Goal: Task Accomplishment & Management: Use online tool/utility

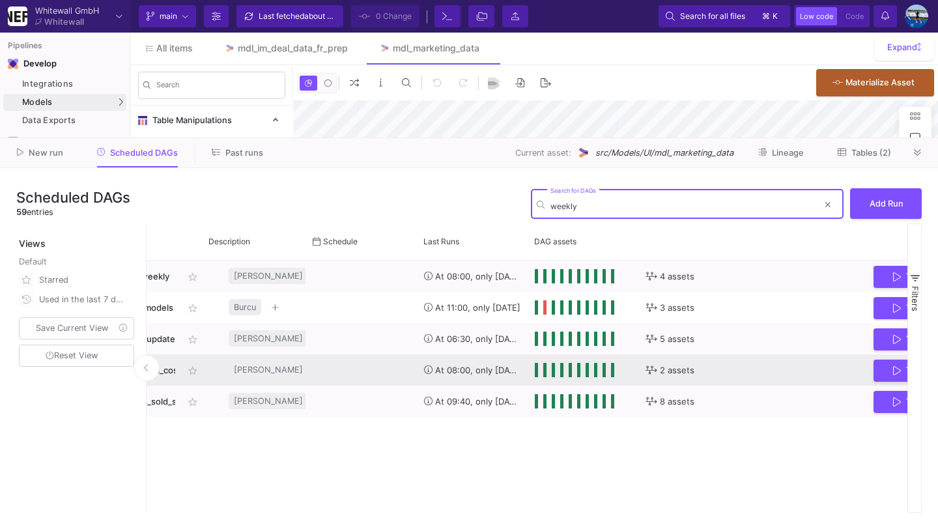
scroll to position [0, 252]
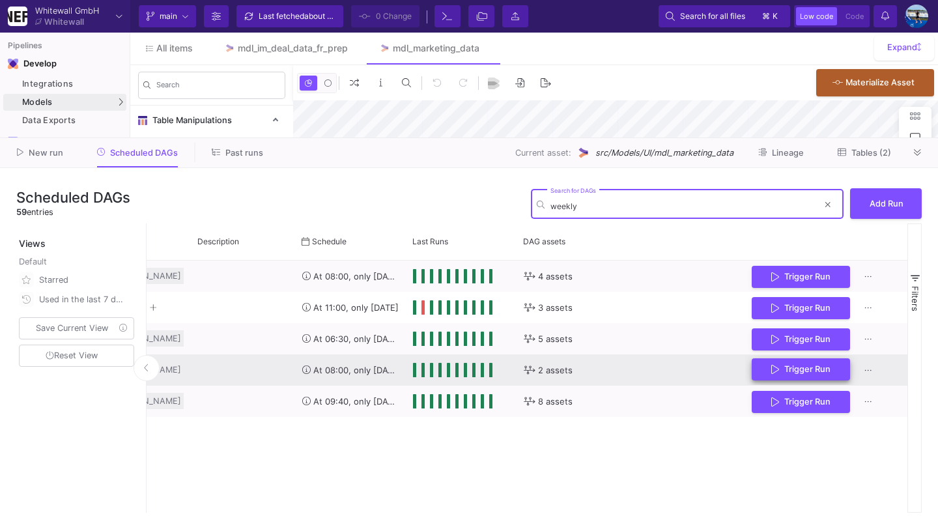
type input "weekly"
click at [802, 376] on button "Trigger Run" at bounding box center [800, 369] width 98 height 23
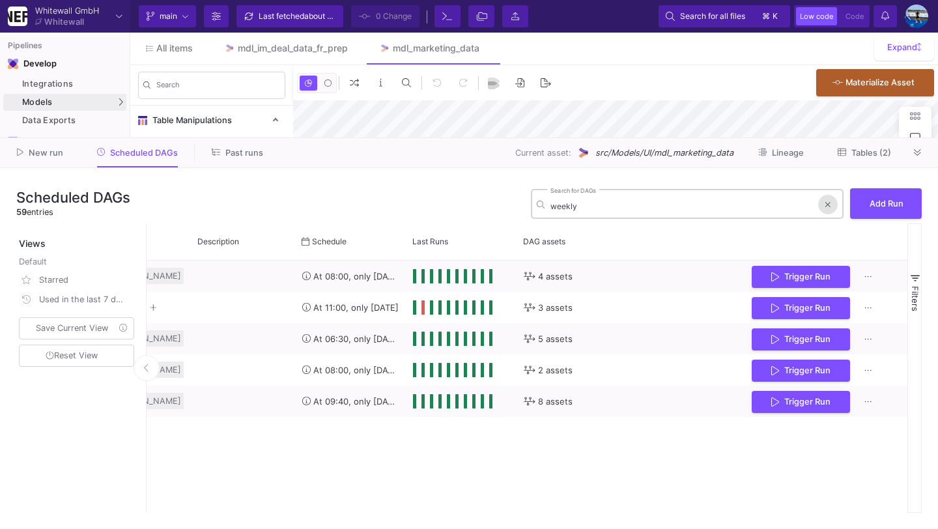
click at [824, 203] on button at bounding box center [828, 205] width 20 height 20
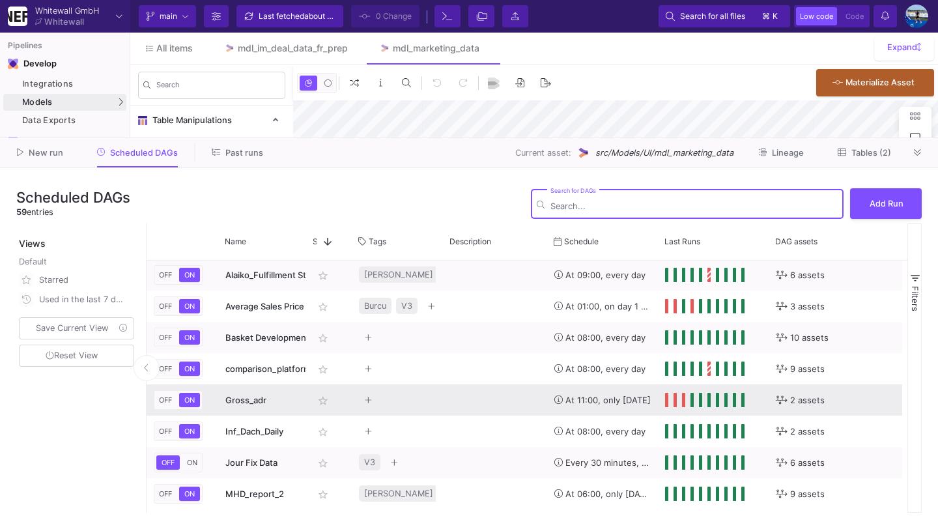
scroll to position [0, 0]
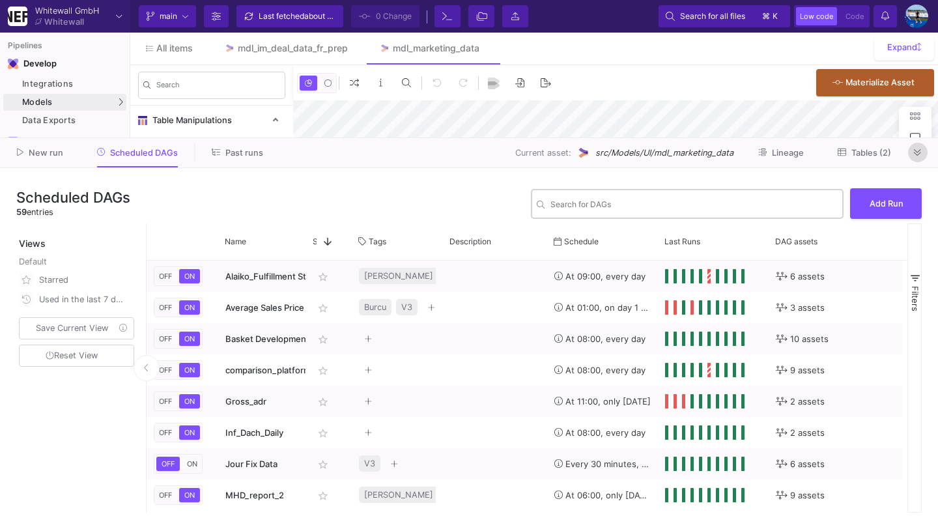
click at [912, 152] on button at bounding box center [918, 153] width 20 height 20
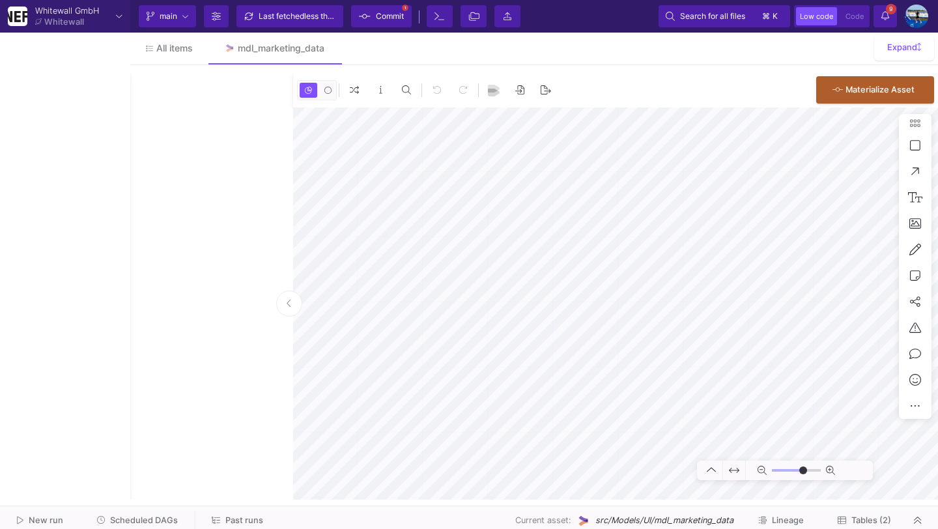
type input "0"
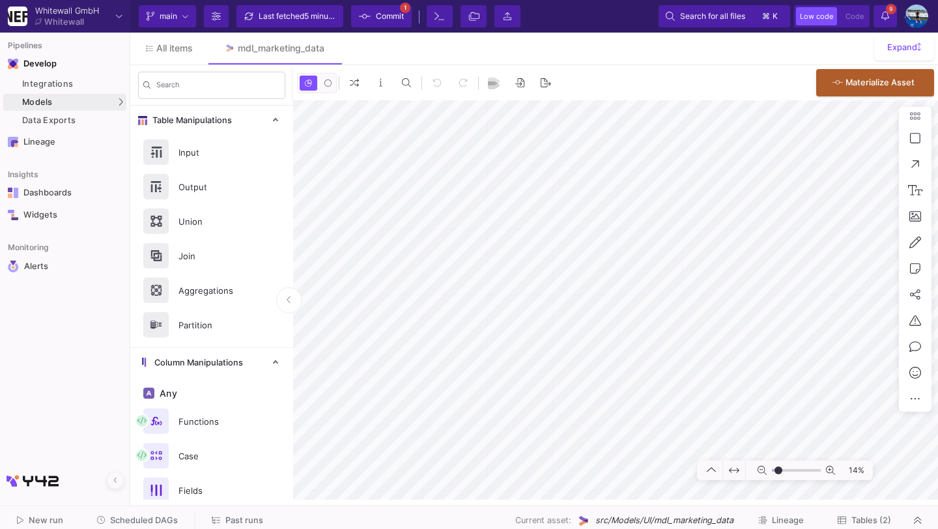
click at [146, 517] on span "Scheduled DAGs" at bounding box center [144, 520] width 68 height 10
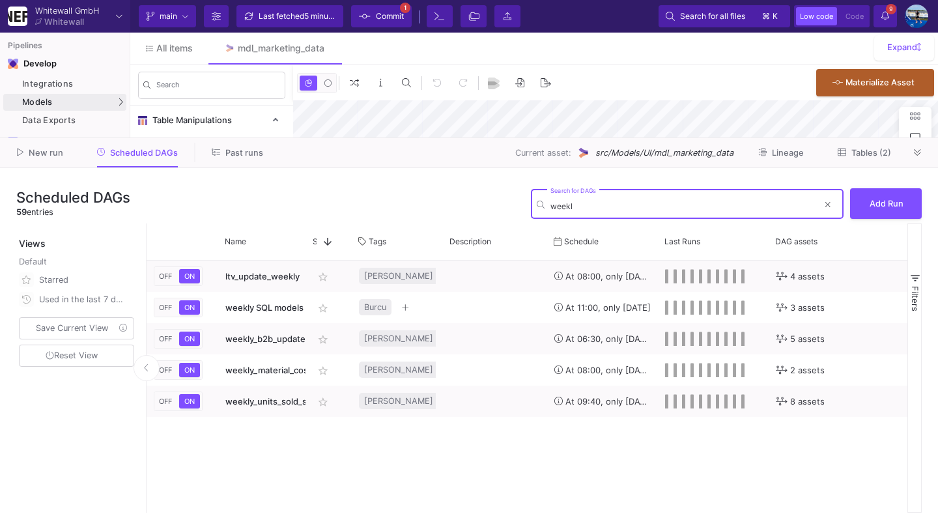
type input "weekly"
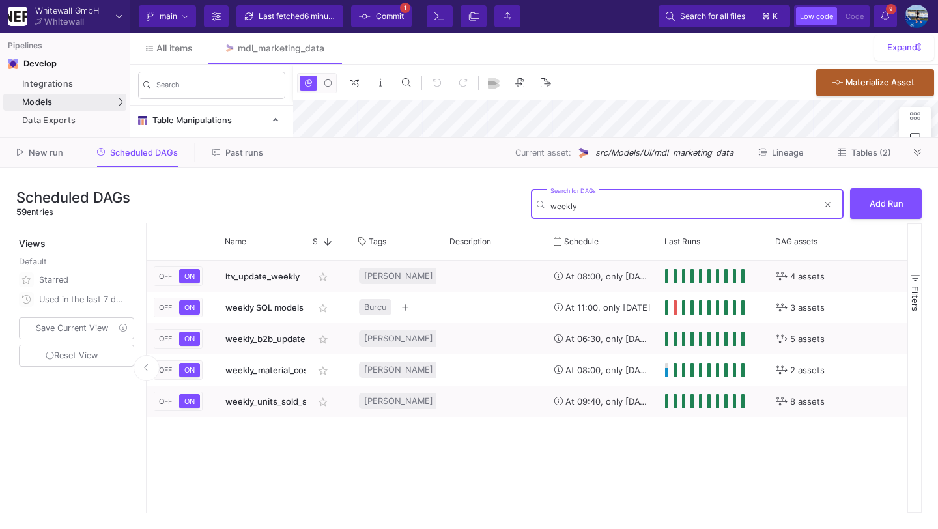
type input "-40"
type input "weekly"
click at [826, 209] on fa-icon at bounding box center [827, 204] width 5 height 10
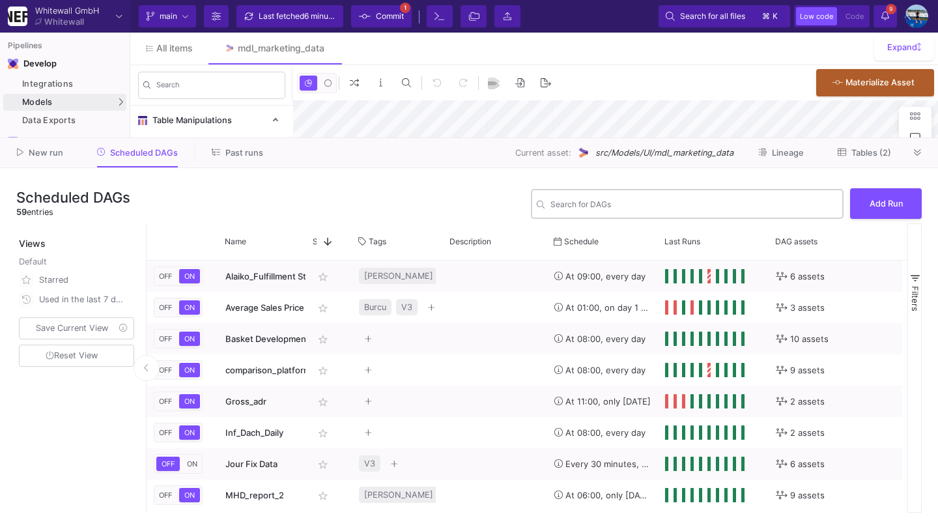
click at [927, 143] on div "New run Scheduled DAGs Past runs Current asset: src/Models/UI/mdl_marketing_dat…" at bounding box center [469, 153] width 938 height 30
click at [923, 147] on button at bounding box center [918, 153] width 20 height 20
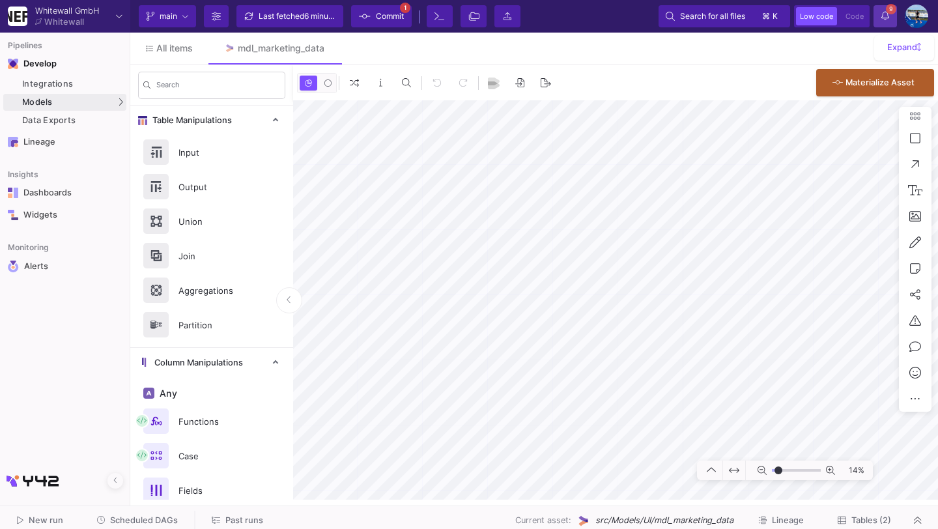
click at [893, 10] on span "9" at bounding box center [891, 9] width 10 height 10
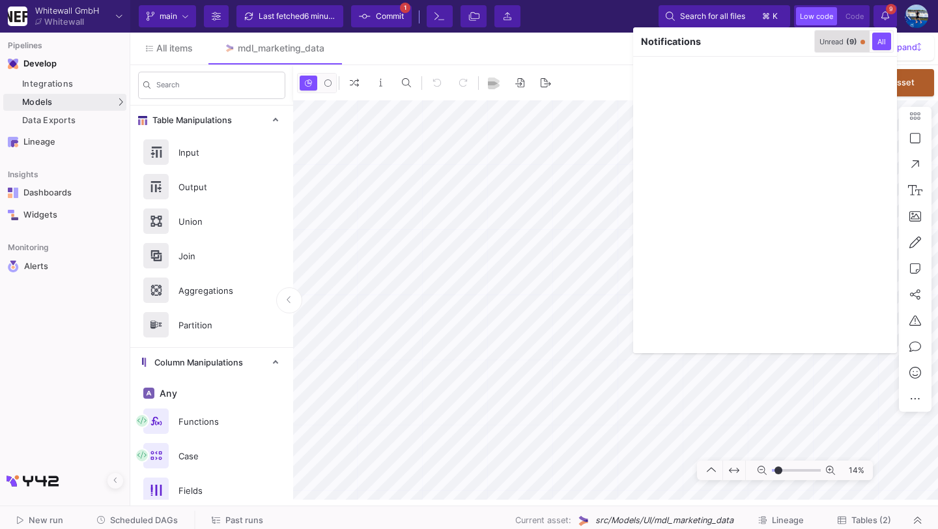
click at [819, 44] on div "Unread (9)" at bounding box center [838, 41] width 38 height 9
click at [799, 42] on icon "button" at bounding box center [801, 41] width 8 height 8
click at [891, 12] on div at bounding box center [469, 264] width 938 height 529
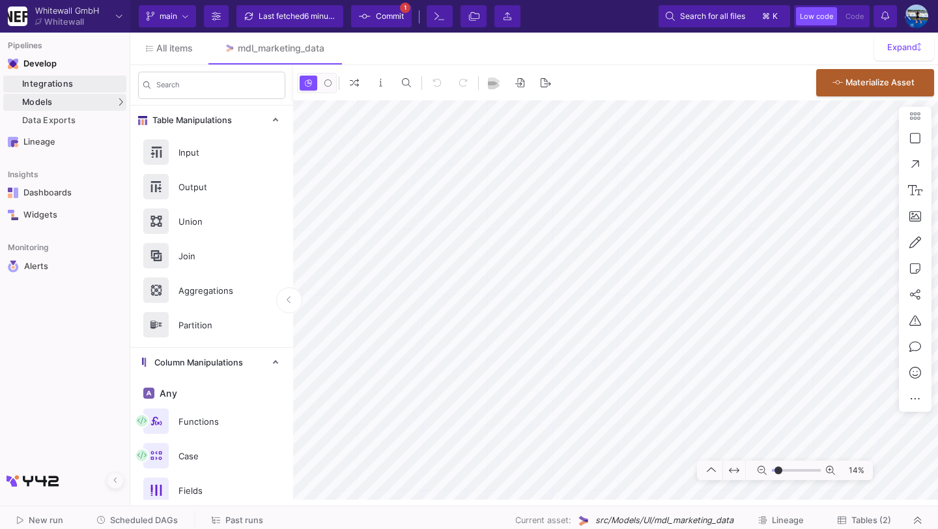
click at [74, 87] on div "Integrations" at bounding box center [72, 84] width 101 height 10
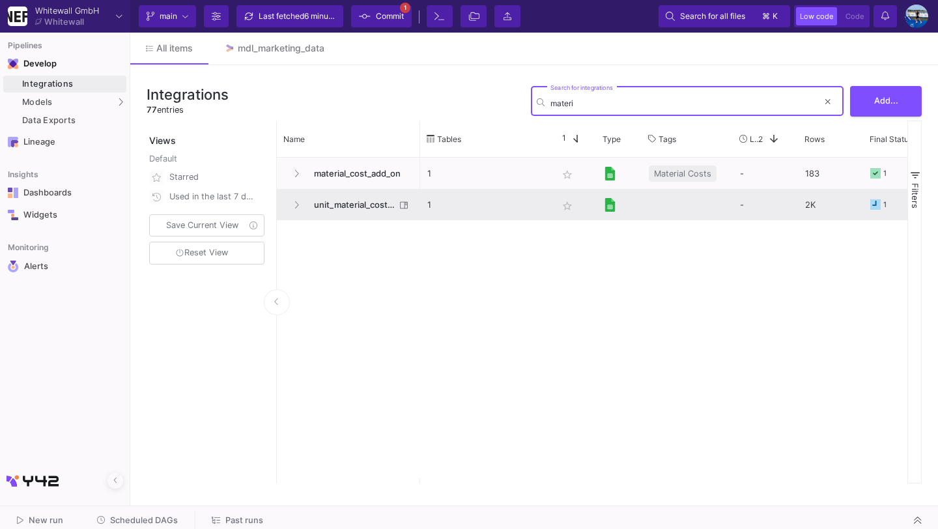
type input "materi"
click at [339, 210] on span "unit_material_cost_input" at bounding box center [350, 204] width 89 height 31
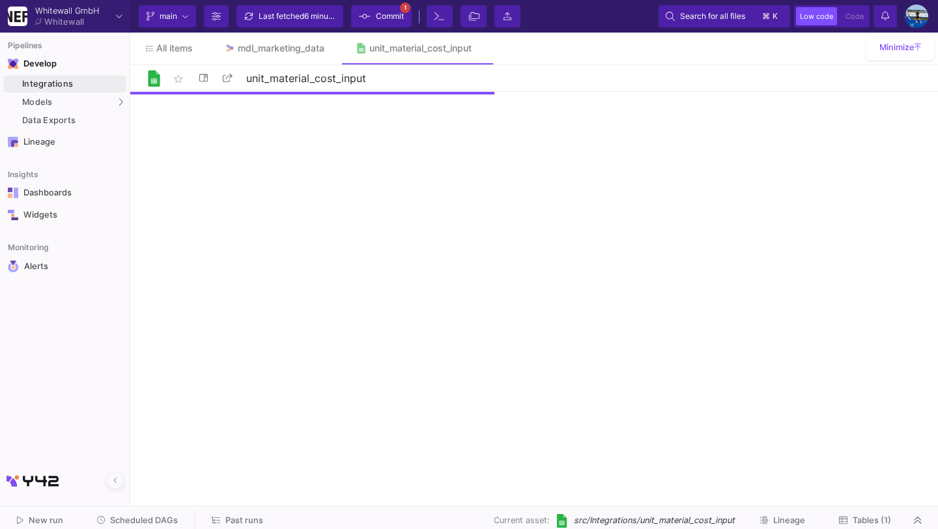
click at [841, 517] on icon at bounding box center [843, 519] width 8 height 7
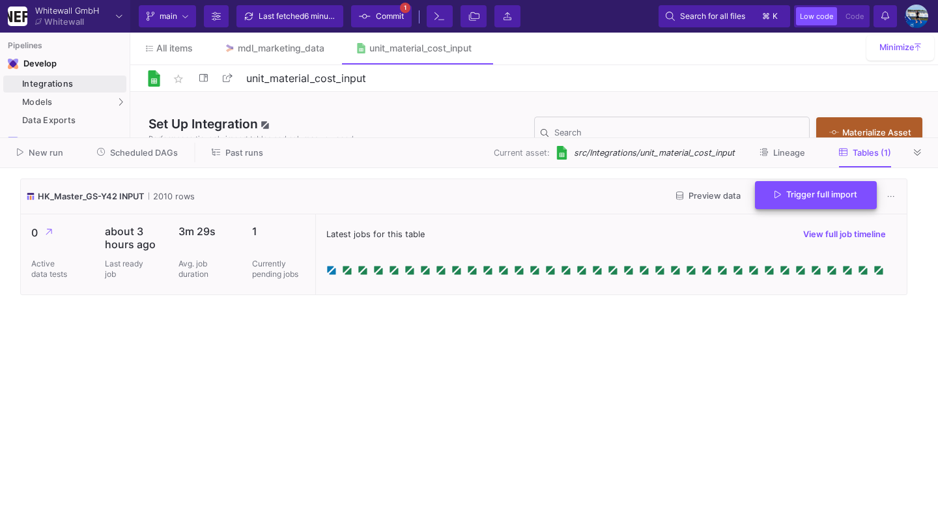
click at [837, 198] on span "Trigger full import" at bounding box center [815, 194] width 83 height 10
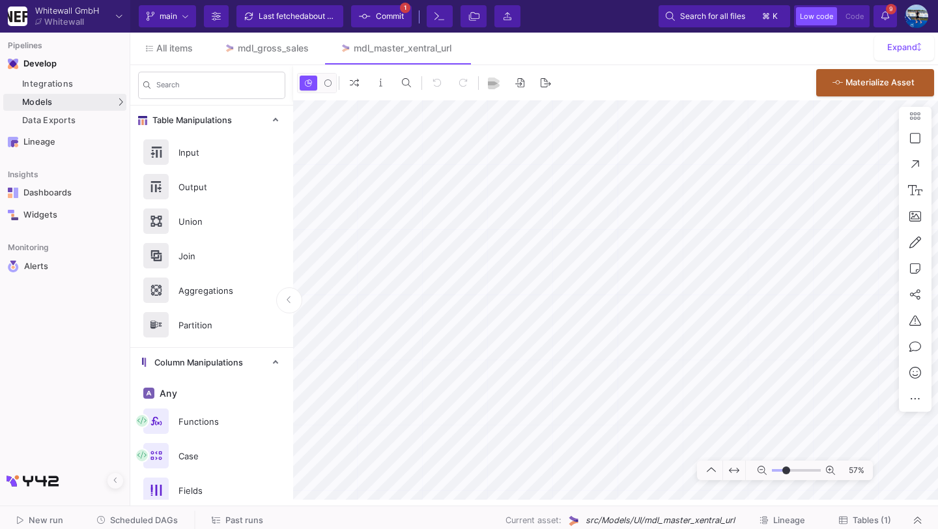
click at [154, 514] on button "Scheduled DAGs" at bounding box center [137, 521] width 113 height 20
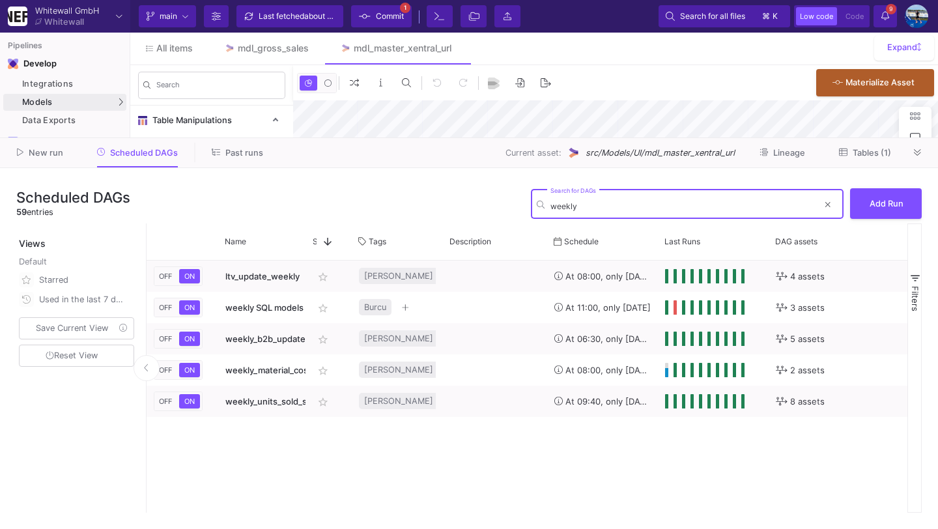
type input "weekly"
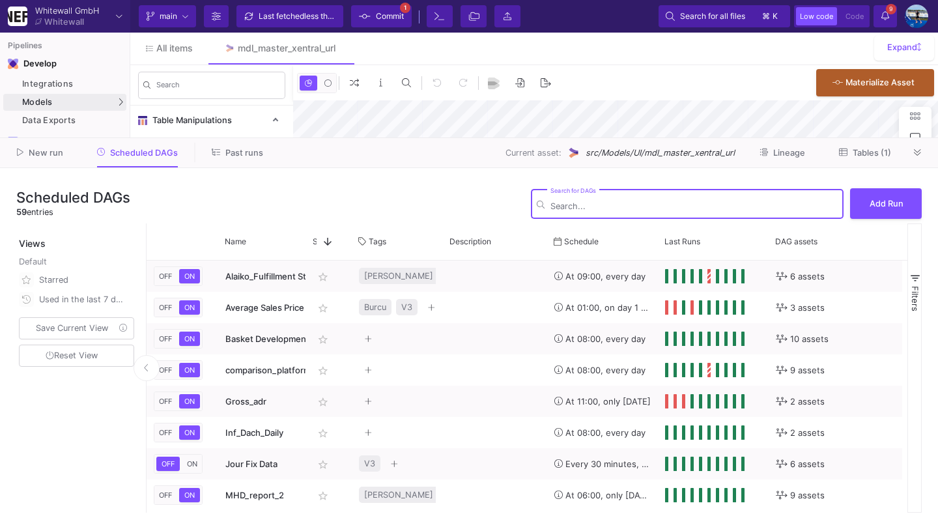
type input "-46"
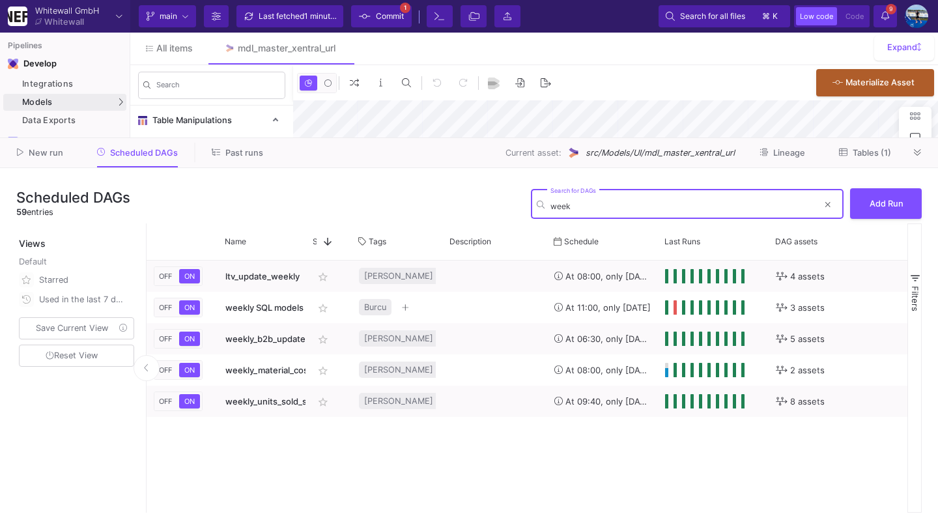
type input "week"
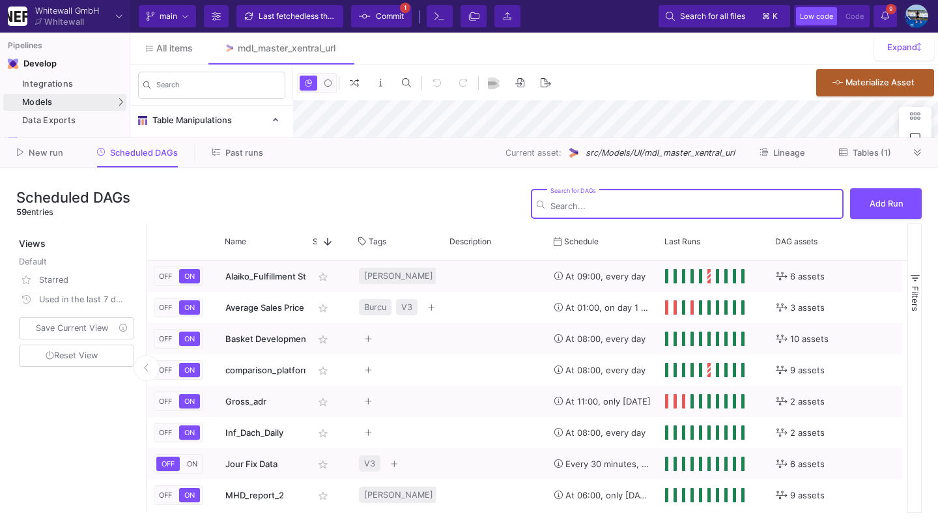
type input "-46"
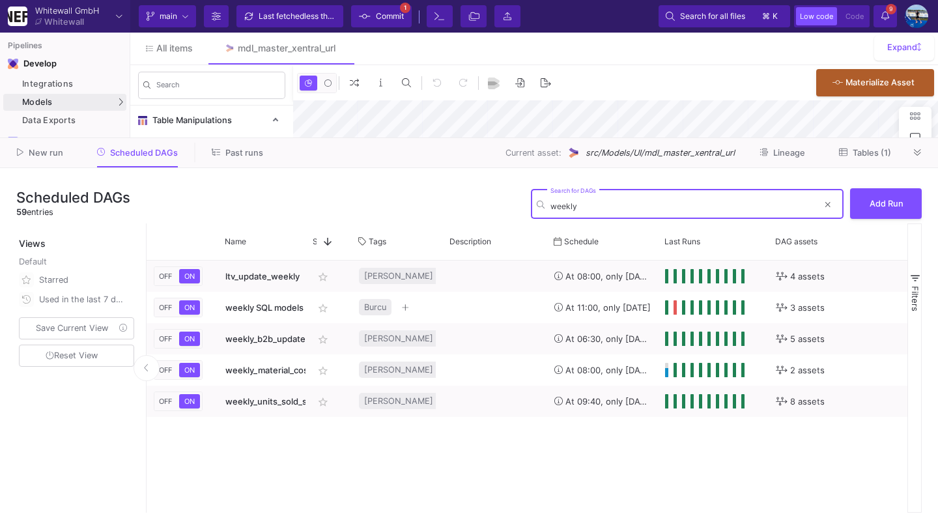
type input "weekly"
click at [916, 151] on icon at bounding box center [917, 152] width 7 height 7
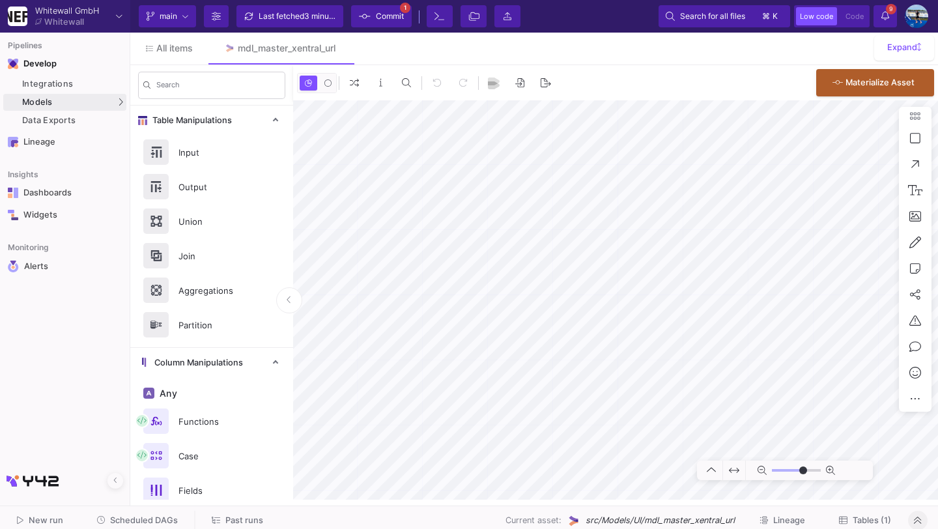
click at [889, 10] on span "9" at bounding box center [891, 9] width 10 height 10
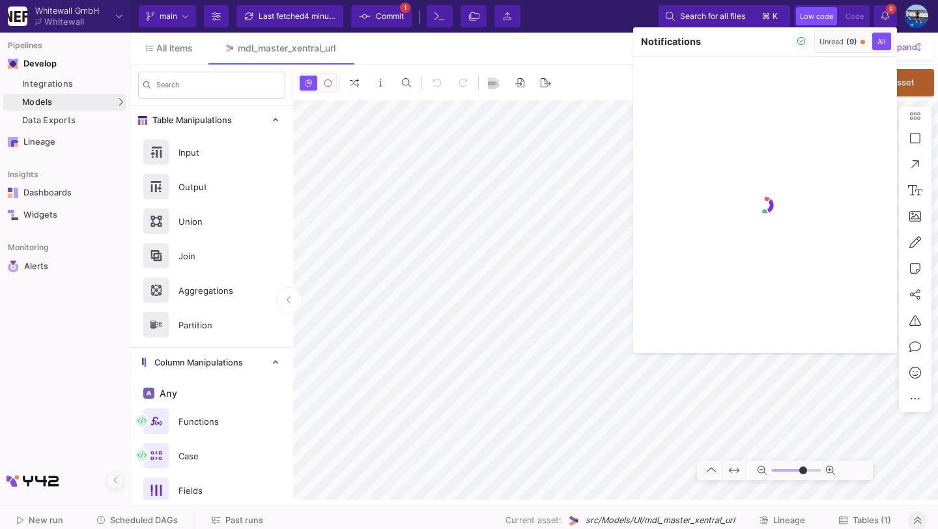
click at [817, 40] on span "Unread (9)" at bounding box center [842, 41] width 51 height 9
click at [828, 40] on div "Unread (9)" at bounding box center [841, 41] width 38 height 9
type input "-46"
click at [796, 42] on div "Notifications" at bounding box center [722, 41] width 178 height 29
click at [800, 43] on icon "button" at bounding box center [802, 41] width 8 height 8
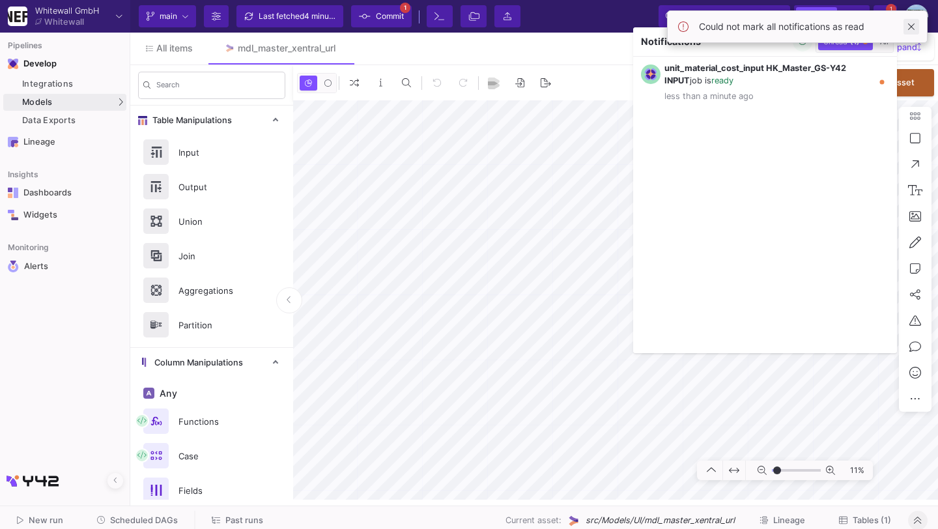
click at [903, 19] on span at bounding box center [911, 27] width 16 height 16
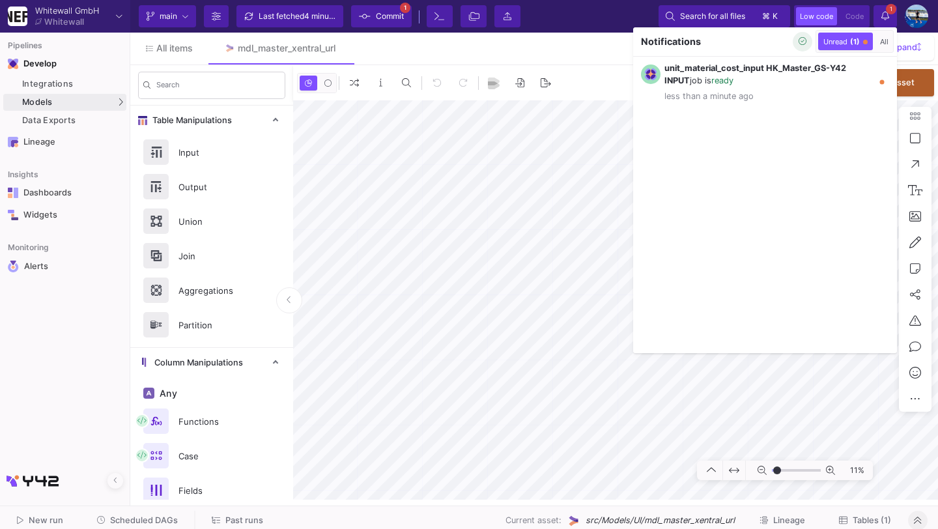
click at [806, 34] on button "button" at bounding box center [802, 42] width 20 height 20
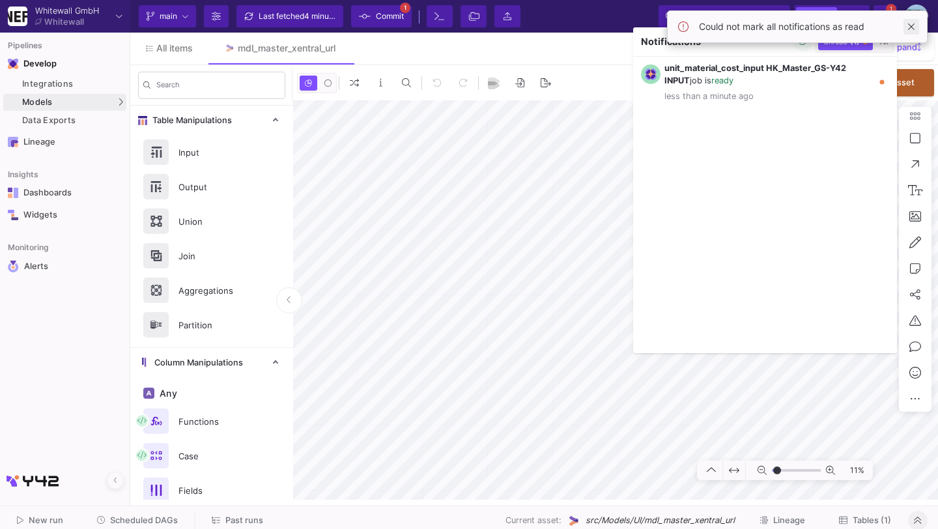
click at [910, 20] on span at bounding box center [911, 27] width 16 height 16
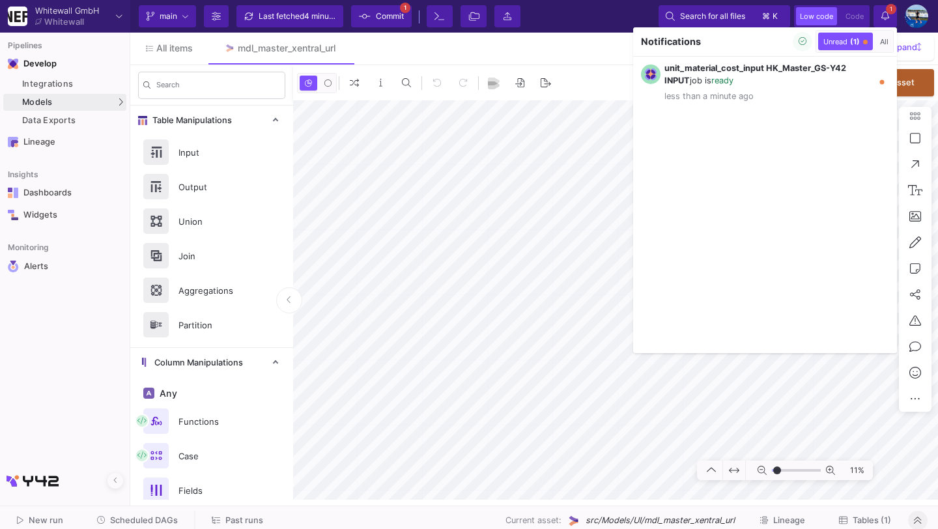
click at [888, 14] on div at bounding box center [469, 264] width 938 height 529
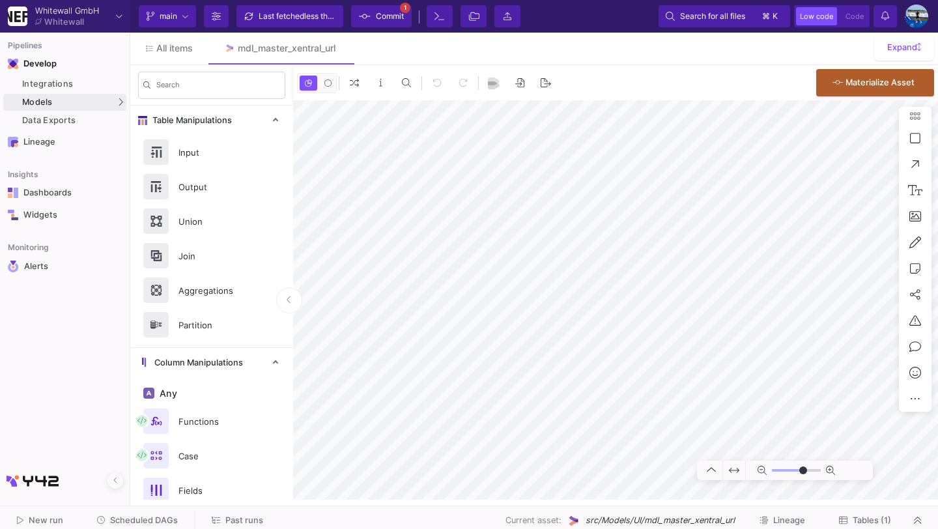
type input "-46"
click at [76, 83] on div "Integrations" at bounding box center [72, 84] width 101 height 10
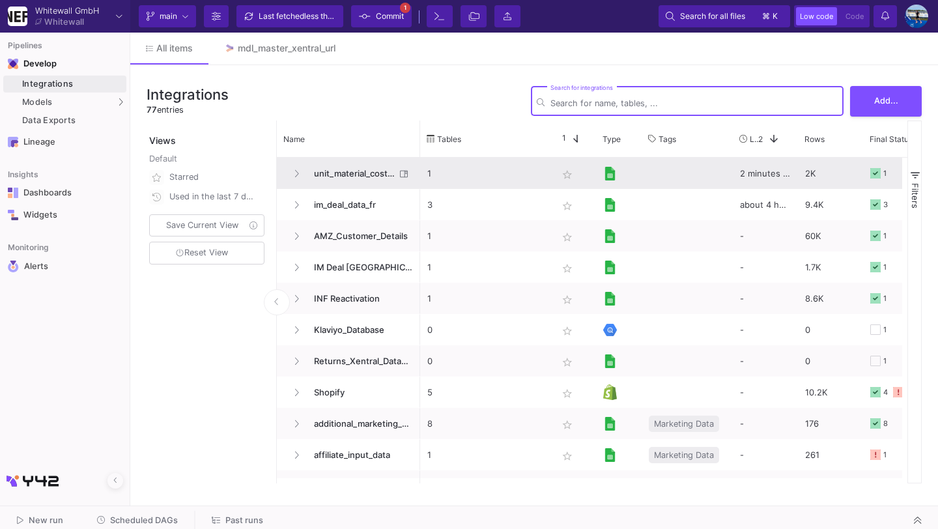
click at [379, 165] on span "unit_material_cost_input" at bounding box center [350, 173] width 89 height 31
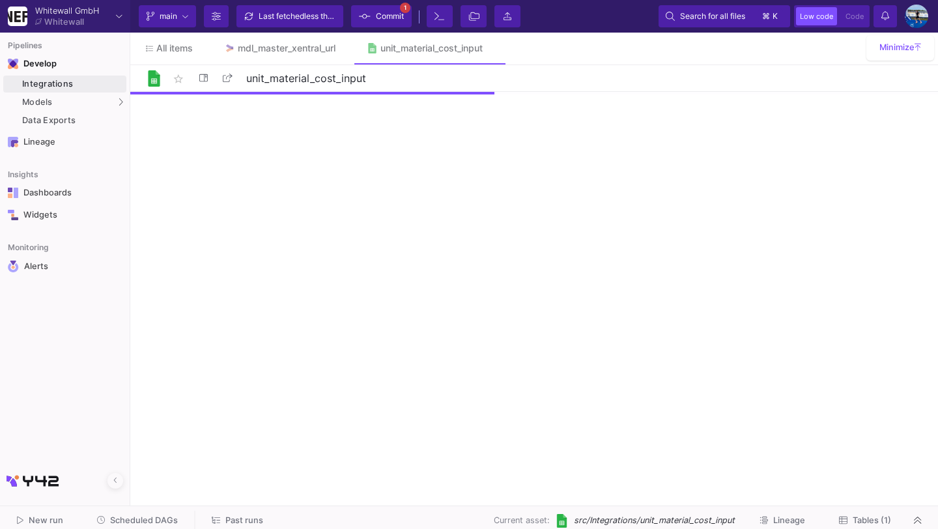
click at [871, 518] on span "Tables (1)" at bounding box center [871, 520] width 38 height 10
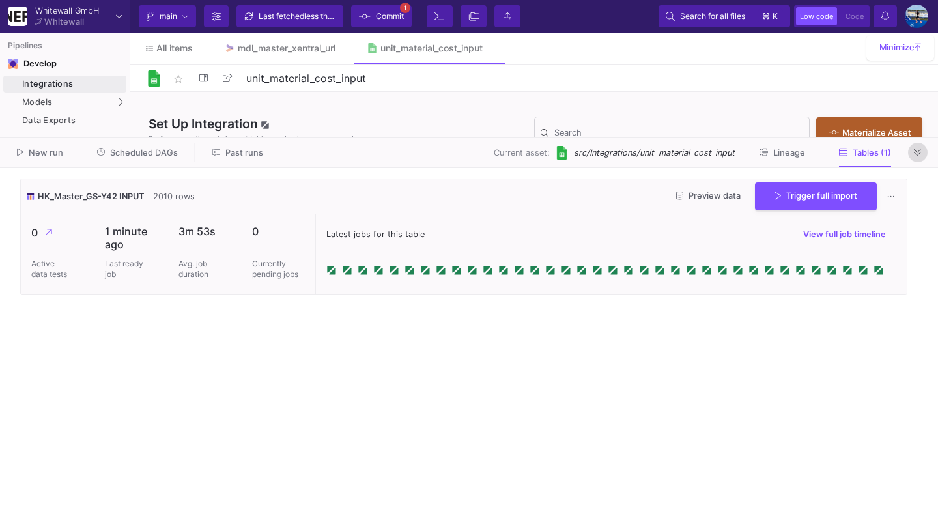
click at [918, 159] on button at bounding box center [918, 153] width 20 height 20
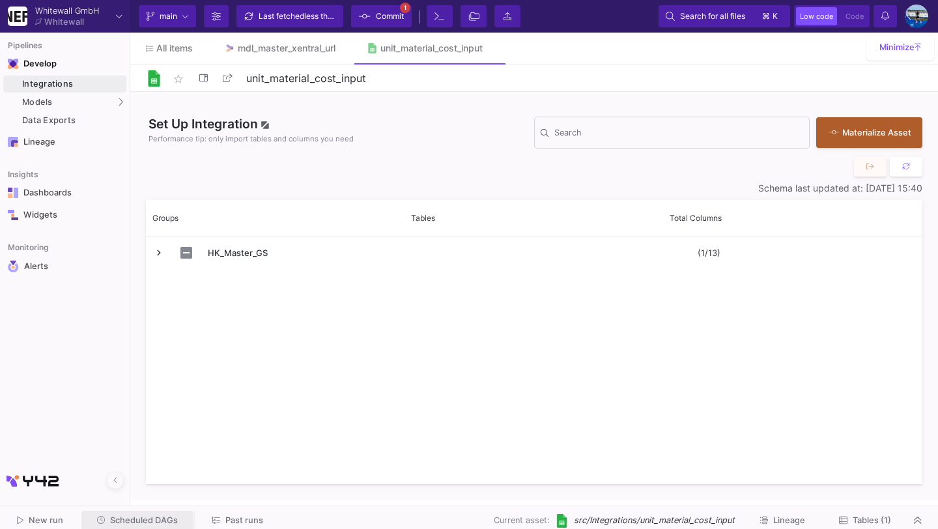
click at [152, 512] on button "Scheduled DAGs" at bounding box center [137, 521] width 113 height 20
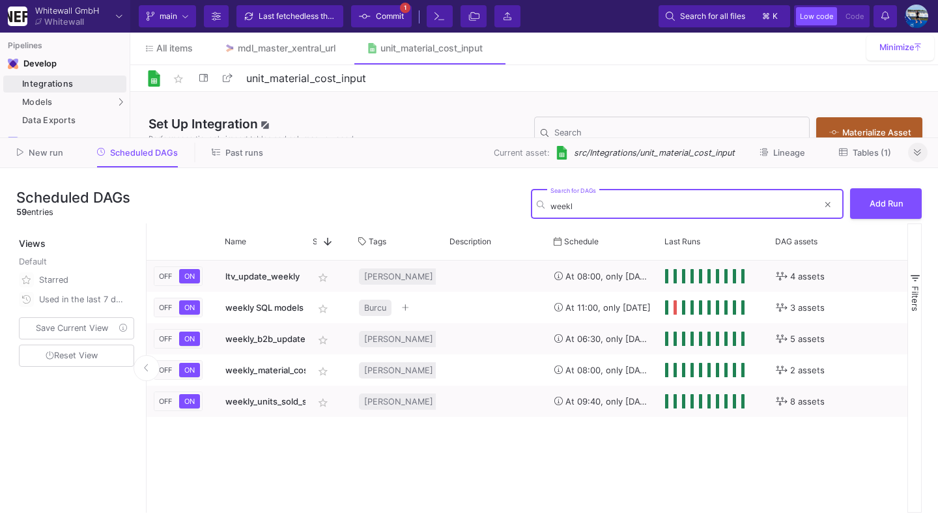
type input "weekl"
click at [915, 148] on icon at bounding box center [917, 152] width 7 height 8
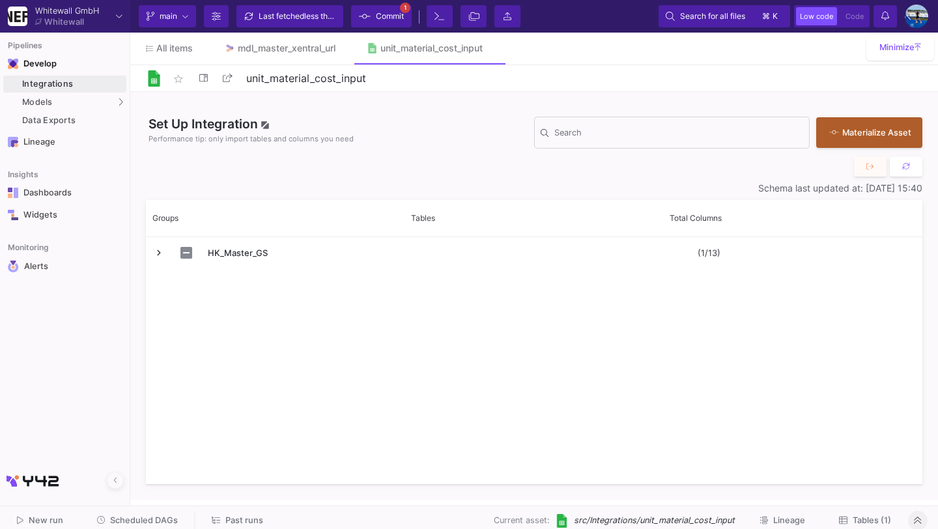
click at [150, 520] on span "Scheduled DAGs" at bounding box center [144, 520] width 68 height 10
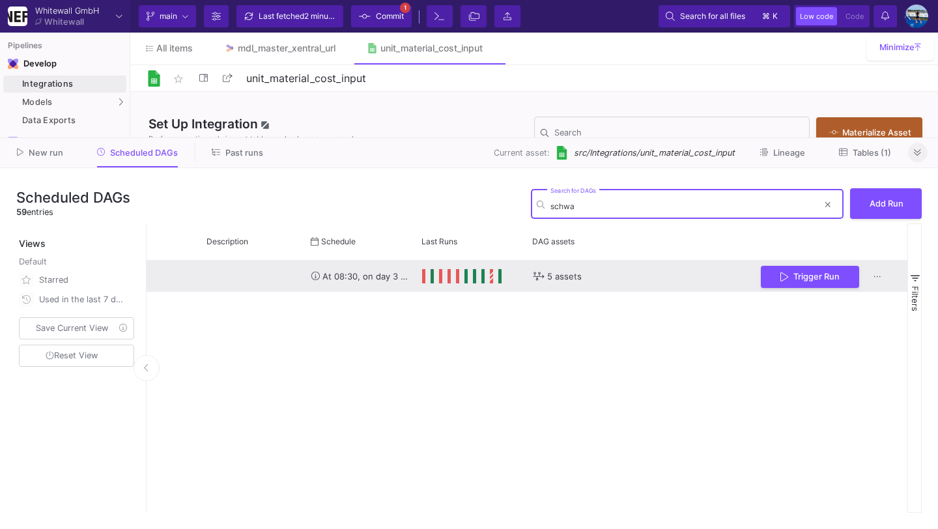
scroll to position [0, 252]
type input "schwa"
click at [798, 273] on span "Trigger Run" at bounding box center [807, 275] width 46 height 10
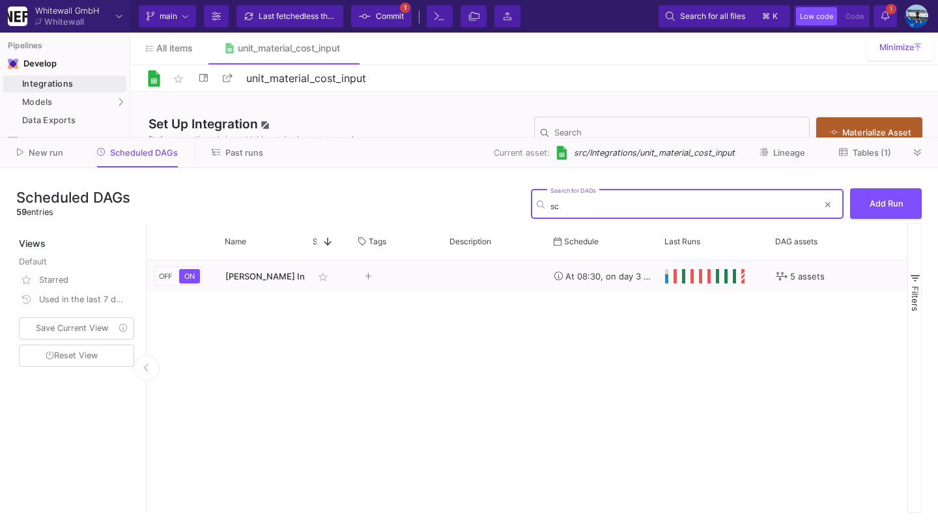
type input "s"
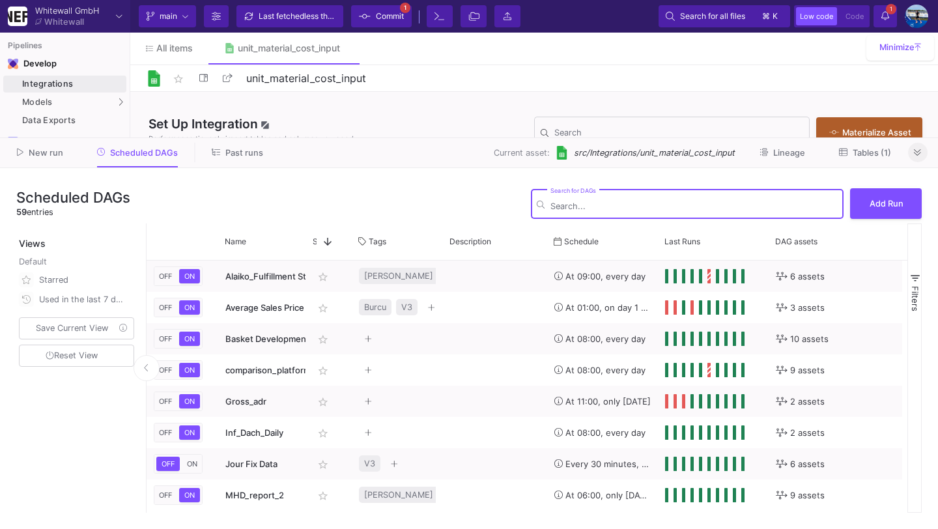
click at [917, 157] on icon at bounding box center [917, 152] width 7 height 8
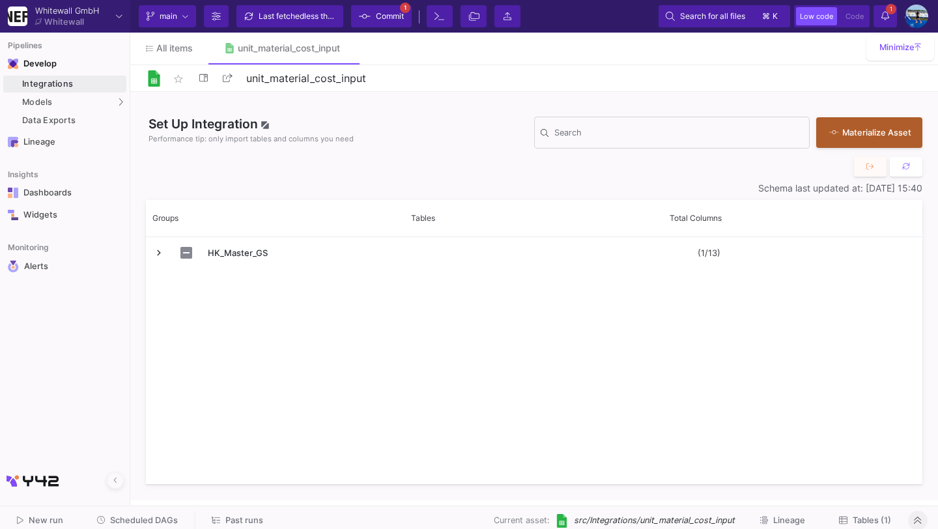
click at [281, 4] on div "Current branch main Branch Options Last fetched less than a minute ago Commit 1…" at bounding box center [533, 16] width 807 height 33
click at [292, 21] on div "Last fetched less than a minute ago" at bounding box center [298, 17] width 78 height 20
click at [391, 18] on span "Commit" at bounding box center [390, 17] width 28 height 20
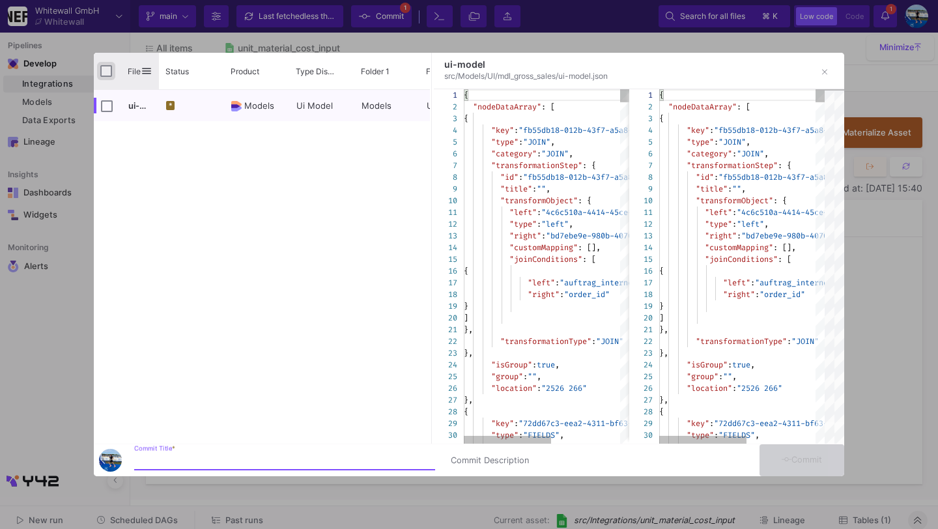
click at [108, 74] on input "Press Space to toggle all rows selection (unchecked)" at bounding box center [106, 71] width 12 height 12
checkbox input "true"
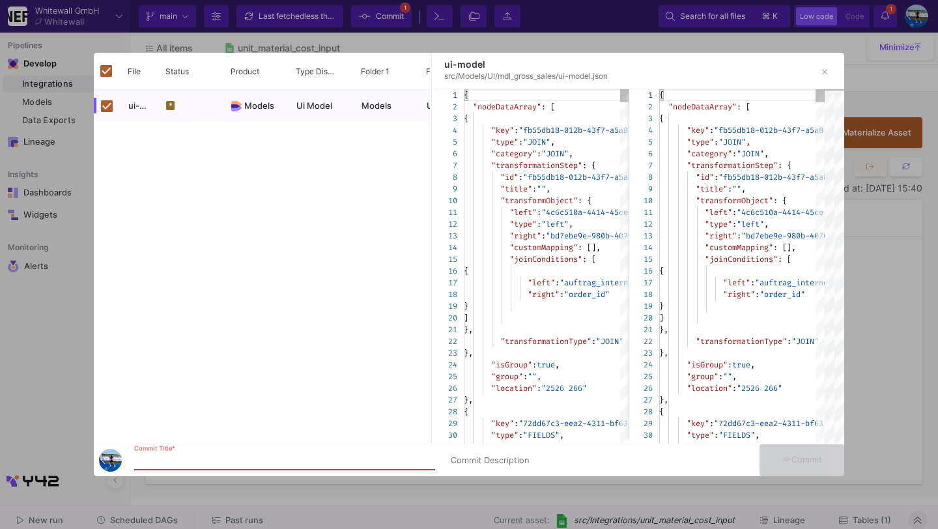
click at [225, 464] on input "Commit Title *" at bounding box center [284, 460] width 301 height 10
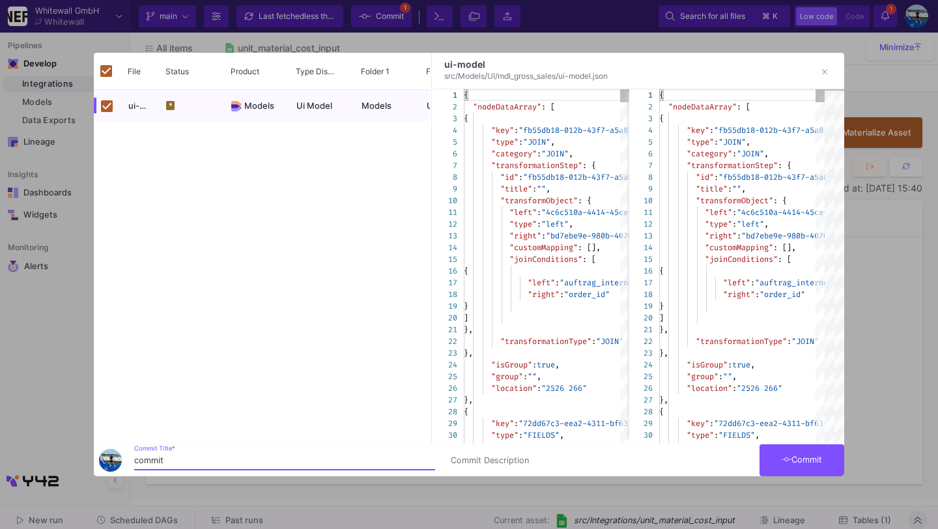
type input "commit"
click at [794, 453] on button "Commit" at bounding box center [801, 460] width 85 height 32
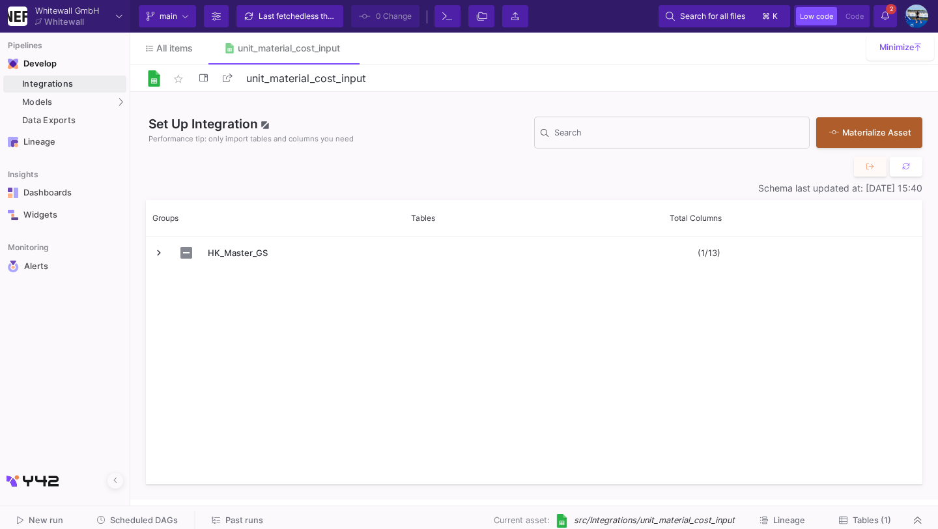
click at [866, 516] on span "Tables (1)" at bounding box center [871, 520] width 38 height 10
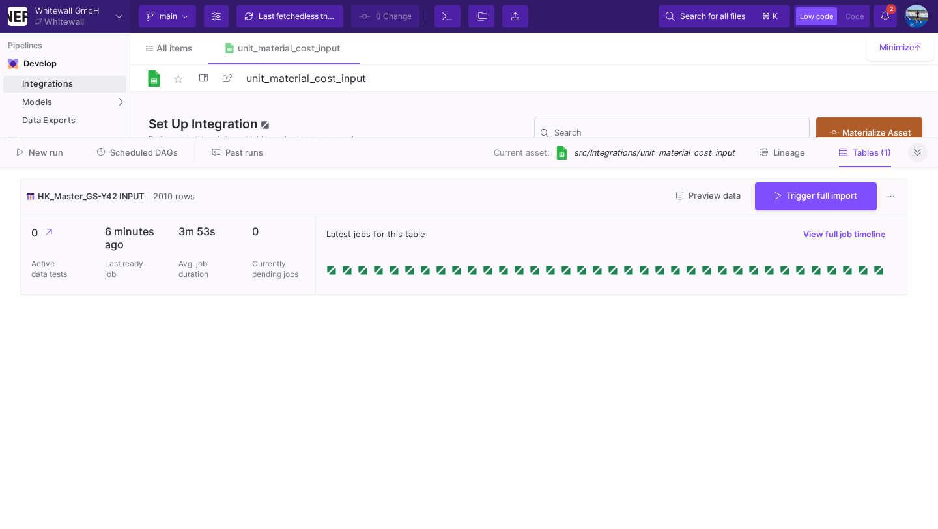
click at [920, 152] on icon at bounding box center [917, 152] width 7 height 8
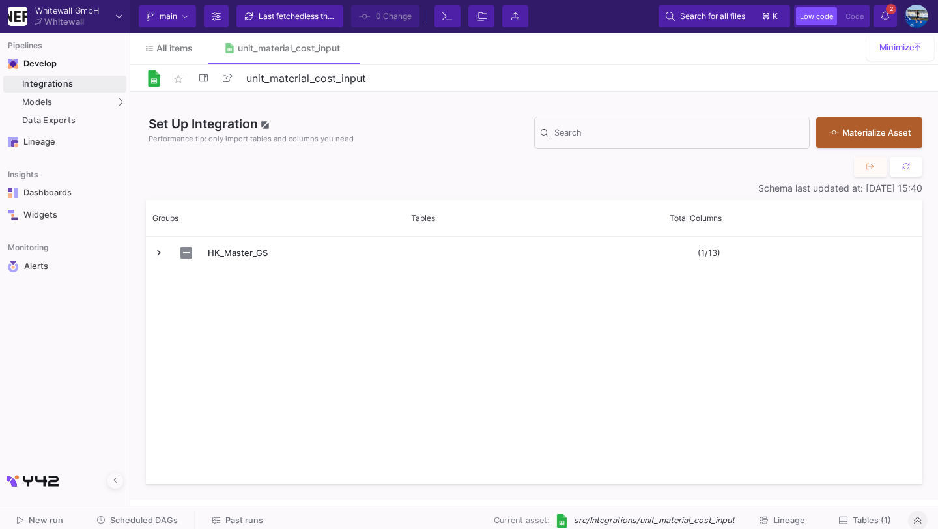
click at [163, 516] on span "Scheduled DAGs" at bounding box center [144, 520] width 68 height 10
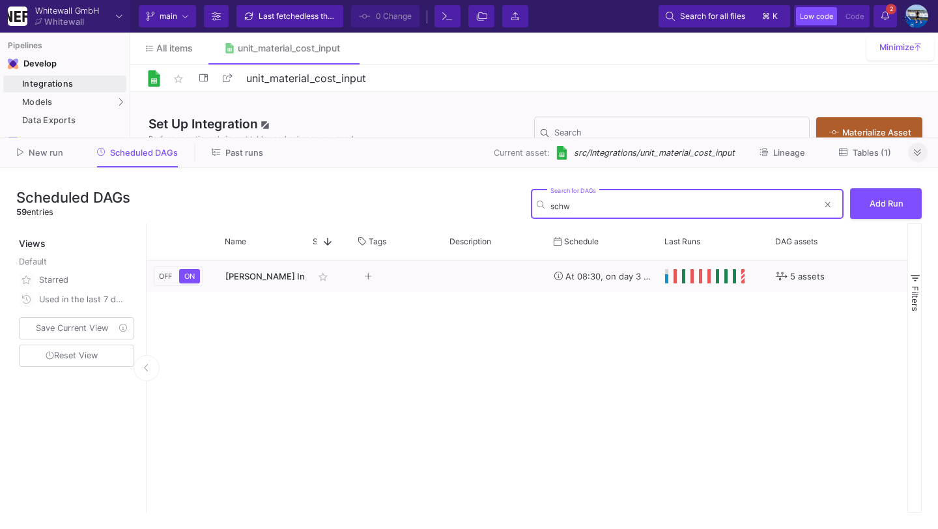
type input "schwa"
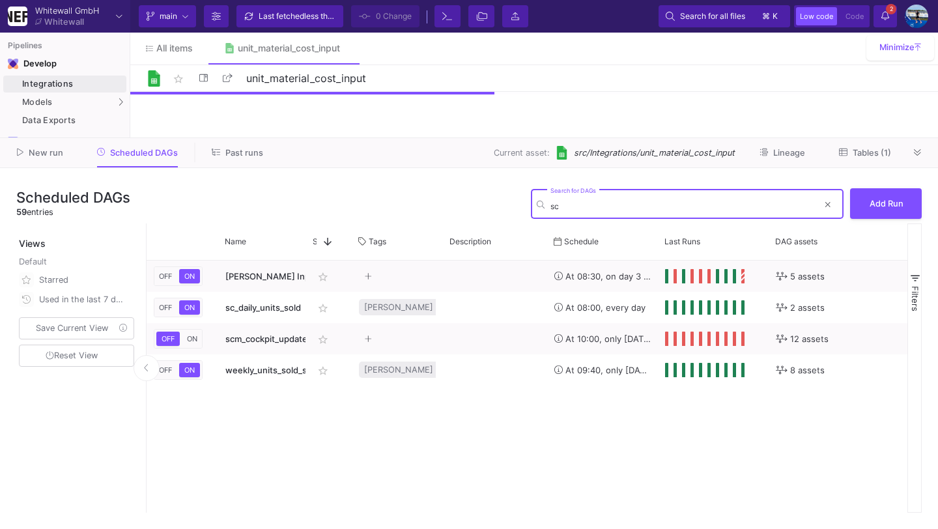
type input "s"
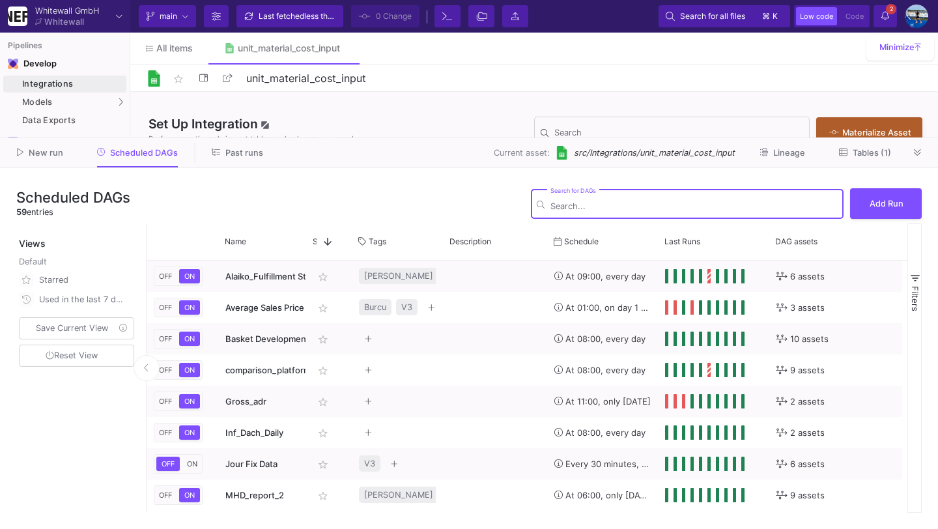
click at [931, 147] on div "New run Scheduled DAGs Past runs Current asset: src/Integrations/unit_material_…" at bounding box center [469, 153] width 938 height 30
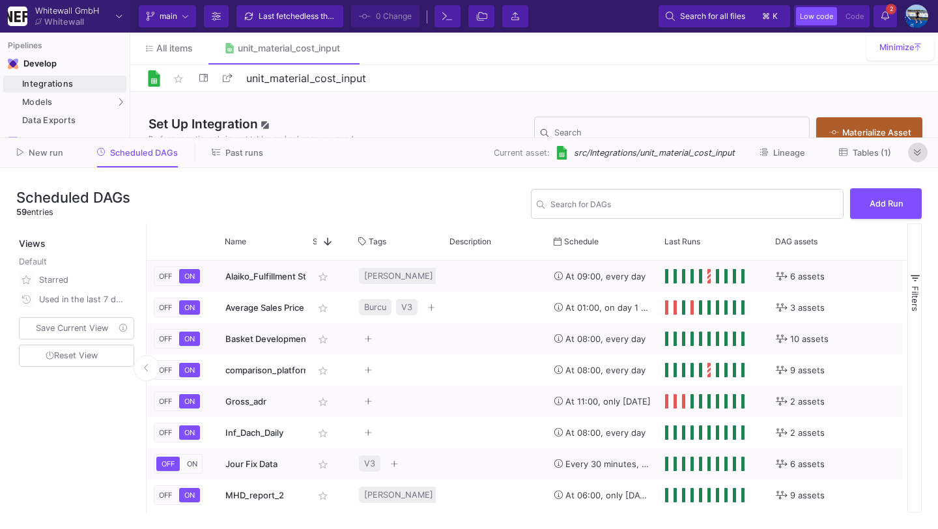
click at [924, 147] on button at bounding box center [918, 153] width 20 height 20
